Goal: Information Seeking & Learning: Compare options

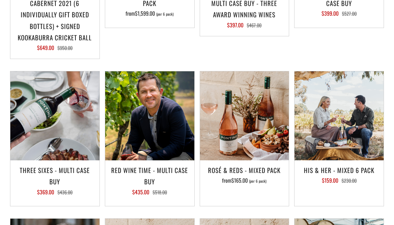
scroll to position [731, 0]
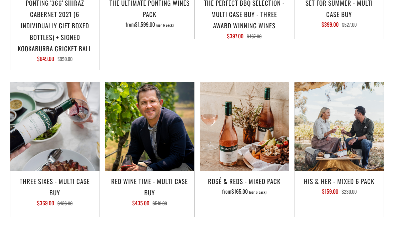
click at [42, 146] on img at bounding box center [54, 126] width 89 height 89
click at [252, 137] on img at bounding box center [244, 126] width 89 height 89
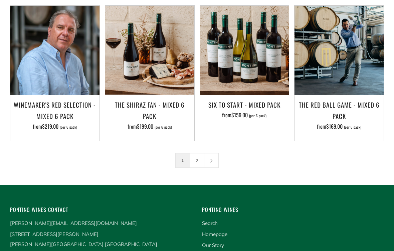
scroll to position [955, 0]
click at [211, 159] on icon at bounding box center [211, 160] width 4 height 4
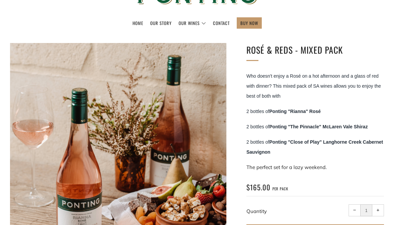
scroll to position [70, 0]
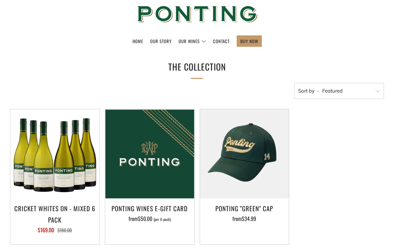
scroll to position [59, 0]
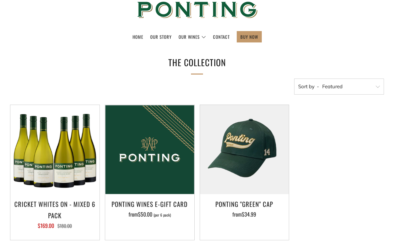
click at [41, 155] on img at bounding box center [54, 149] width 89 height 89
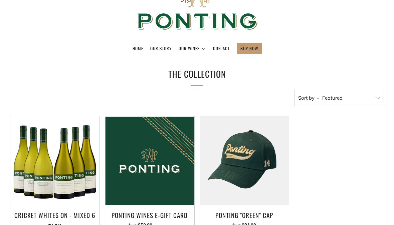
scroll to position [0, 0]
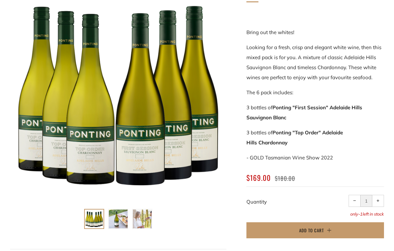
scroll to position [136, 0]
